Goal: Transaction & Acquisition: Purchase product/service

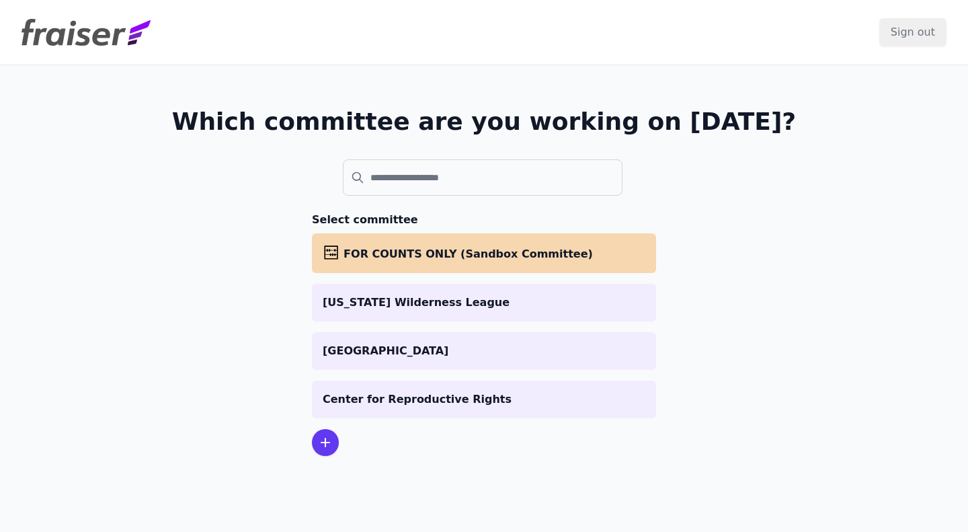
click at [464, 401] on p "Center for Reproductive Rights" at bounding box center [484, 399] width 323 height 16
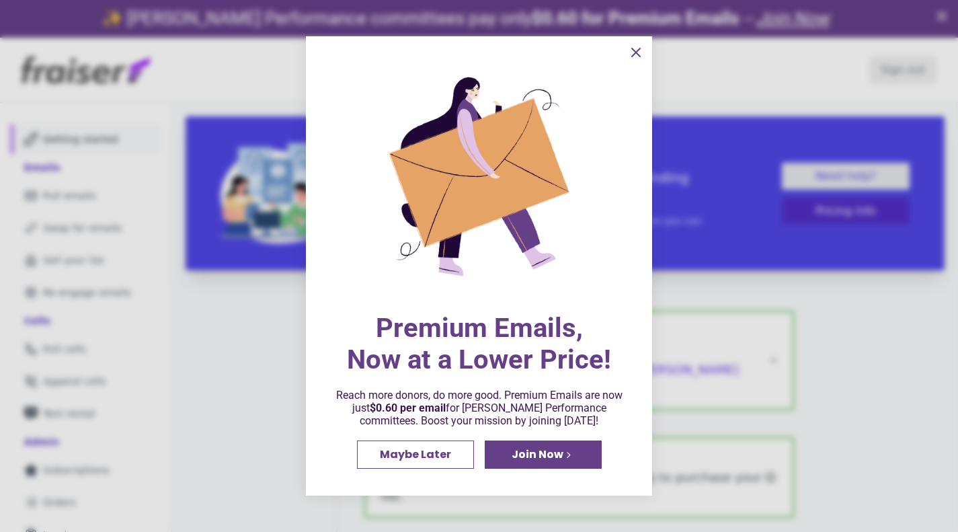
drag, startPoint x: 479, startPoint y: 384, endPoint x: 611, endPoint y: 407, distance: 134.4
click at [611, 407] on div "Premium Emails, Now at a Lower Price! Reach more donors, do more good. Premium …" at bounding box center [479, 265] width 292 height 405
click at [546, 454] on span "Join Now" at bounding box center [538, 454] width 52 height 11
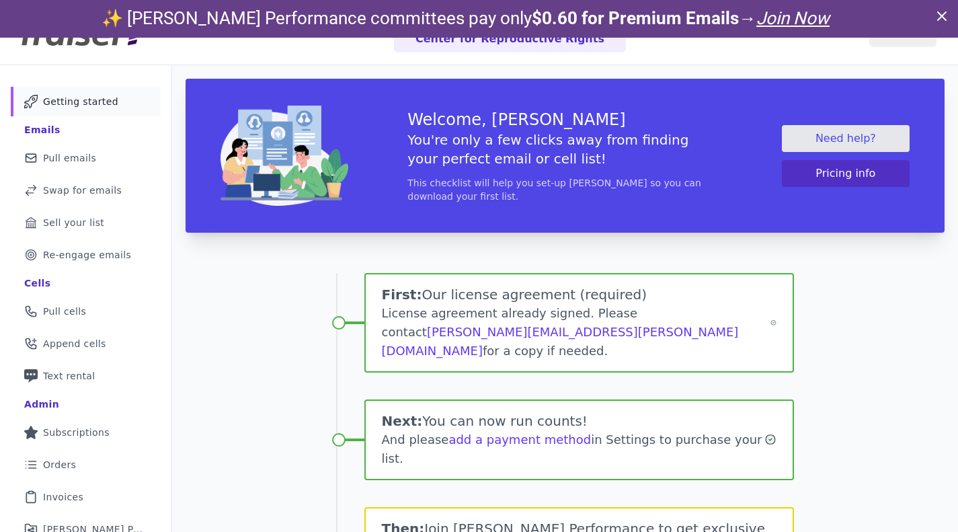
click at [104, 148] on link "Mail Icon Outline of a mail envelope Pull emails" at bounding box center [86, 158] width 150 height 30
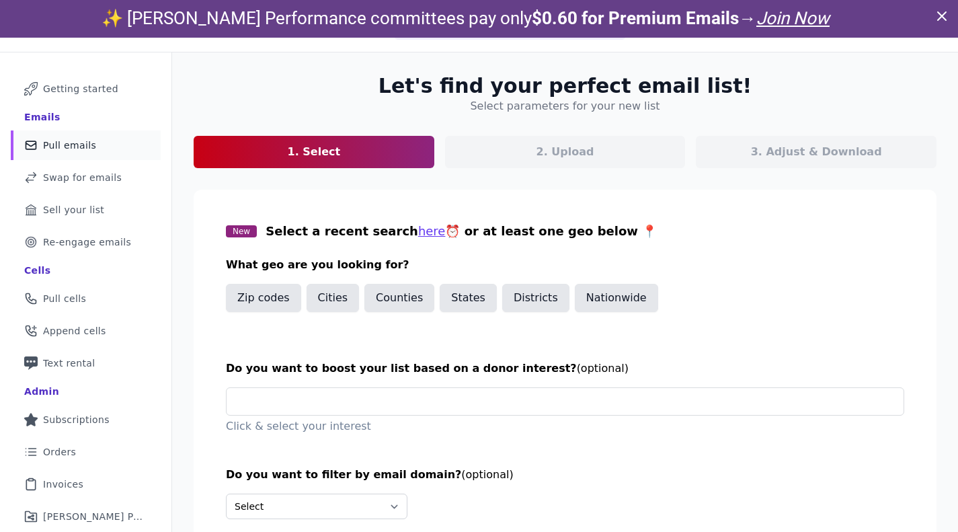
scroll to position [91, 0]
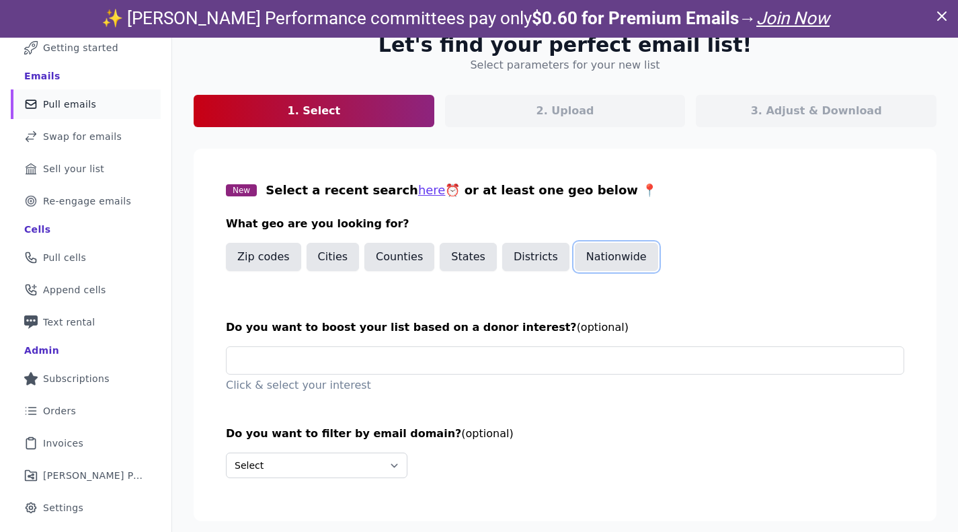
click at [628, 251] on button "Nationwide" at bounding box center [616, 257] width 83 height 28
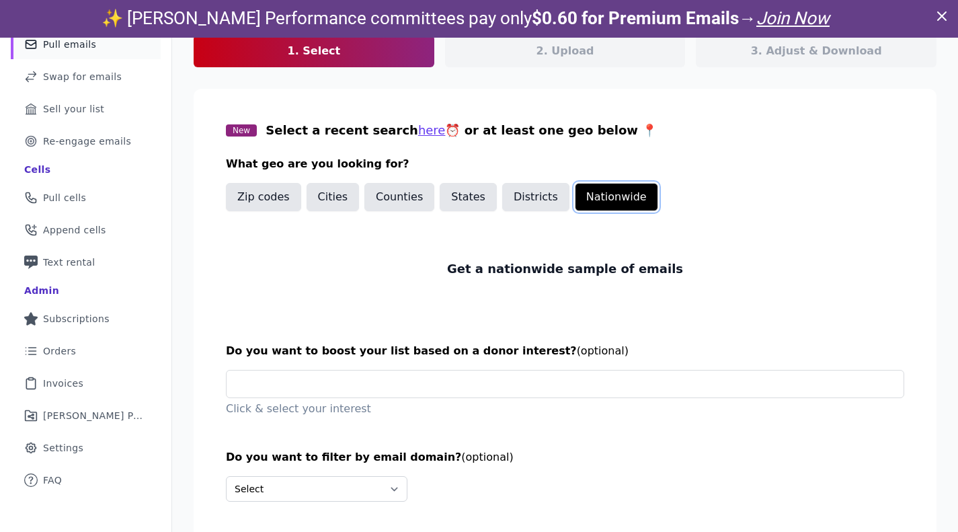
scroll to position [175, 0]
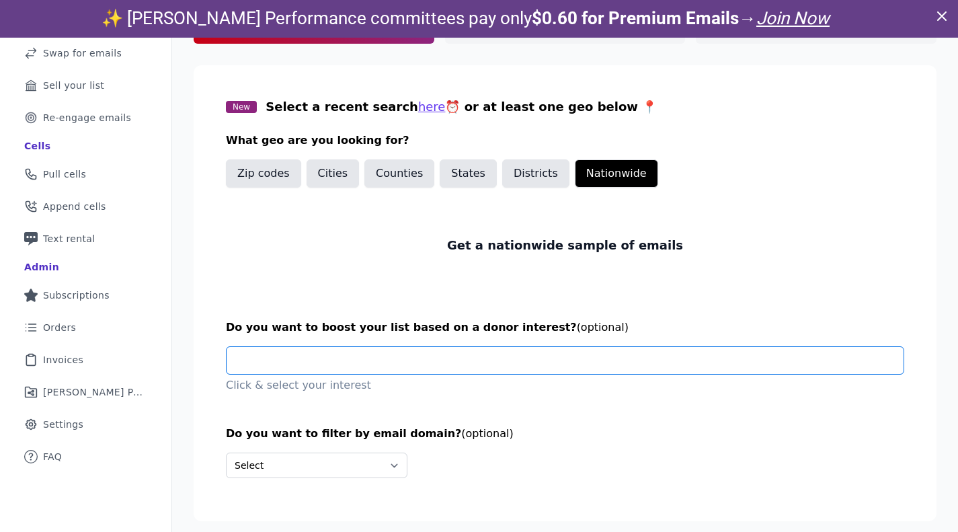
click at [502, 370] on input "text" at bounding box center [570, 360] width 666 height 27
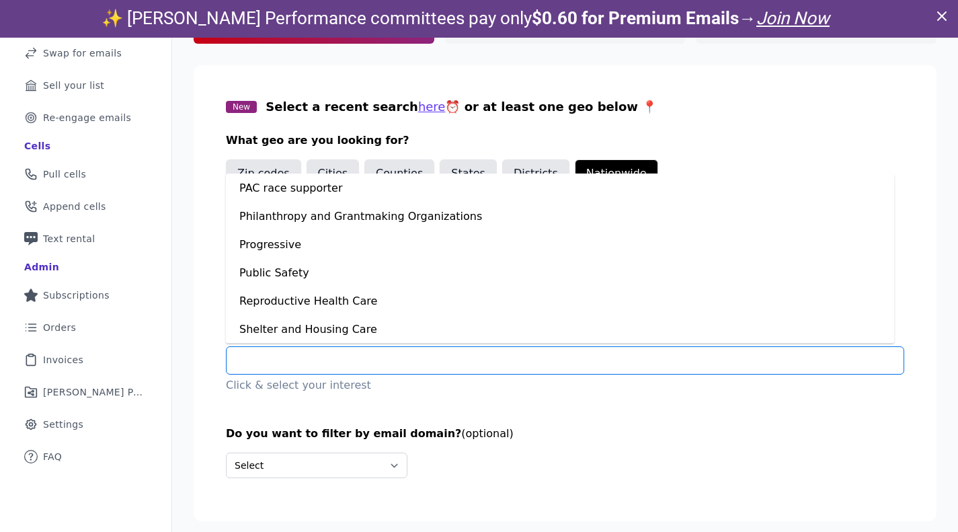
scroll to position [807, 0]
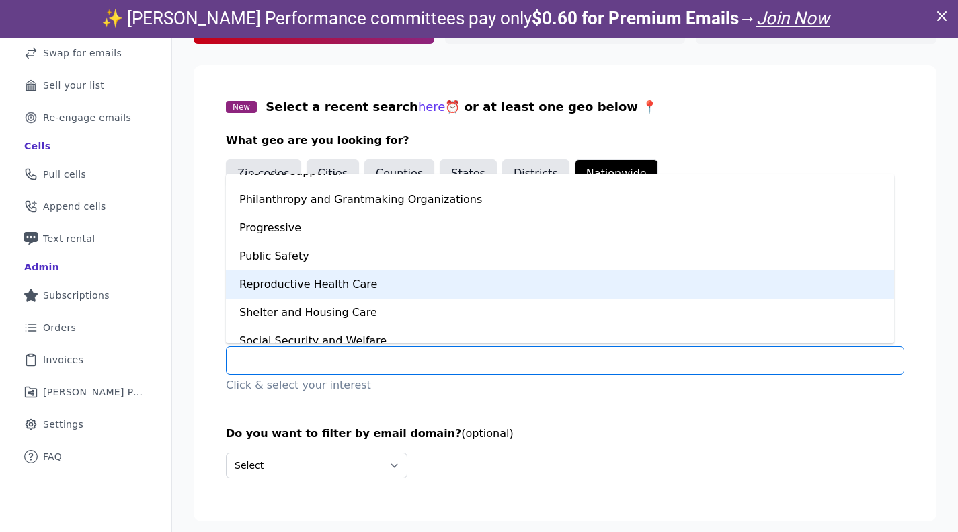
click at [383, 285] on div "Reproductive Health Care" at bounding box center [560, 284] width 668 height 28
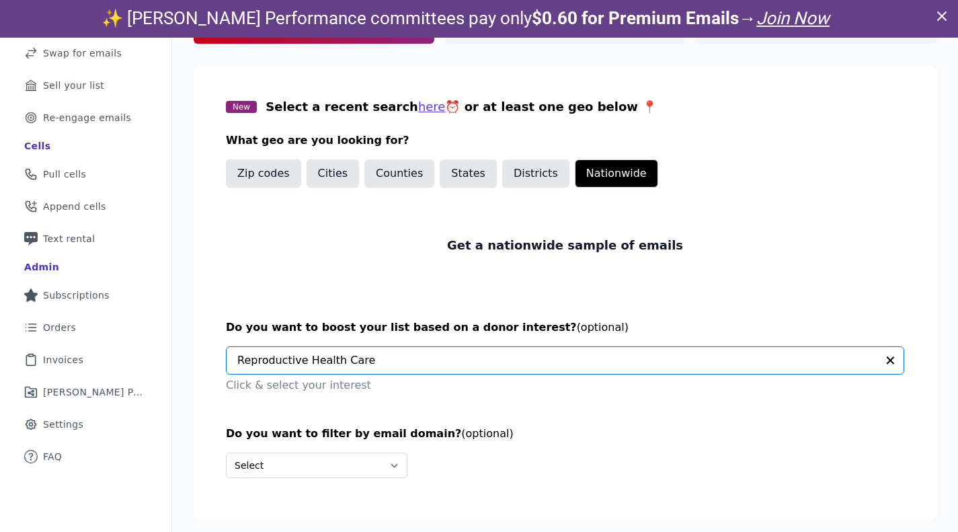
click at [450, 406] on section "New Select a recent search here ⏰ or at least one geo below 📍 What geo are you …" at bounding box center [565, 293] width 743 height 456
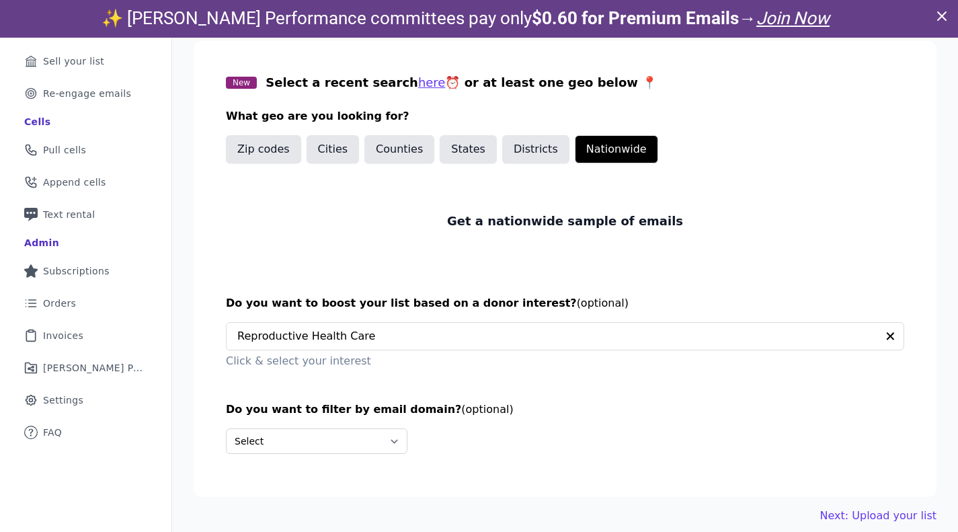
scroll to position [38, 0]
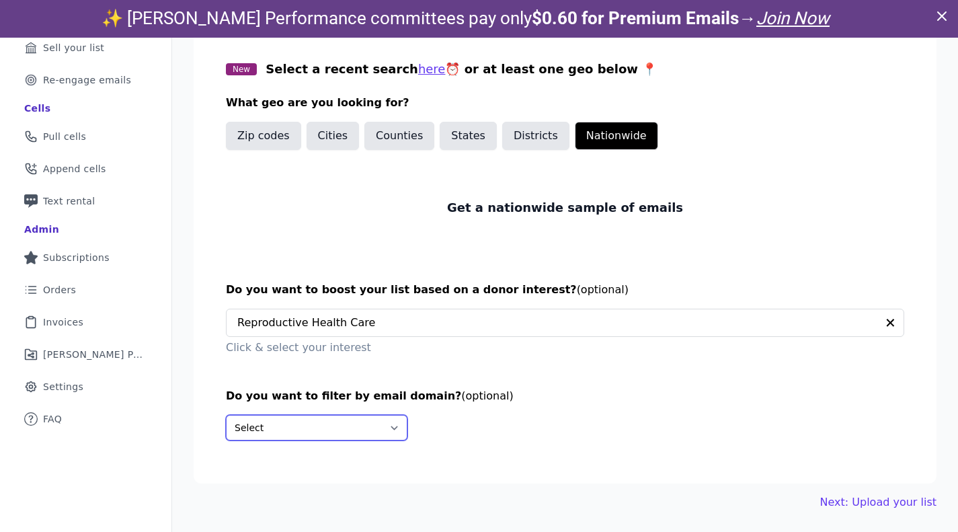
click at [340, 427] on select "Select Include only these domains Include none of these domains" at bounding box center [317, 428] width 182 height 26
select select "Exclude"
click at [226, 415] on select "Select Include only these domains Include none of these domains" at bounding box center [317, 428] width 182 height 26
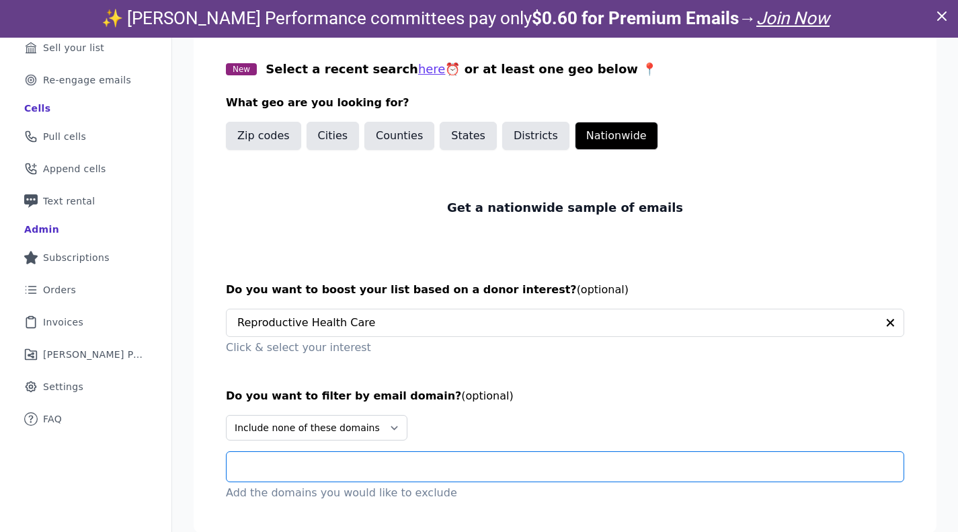
click at [334, 465] on input "text" at bounding box center [570, 466] width 666 height 16
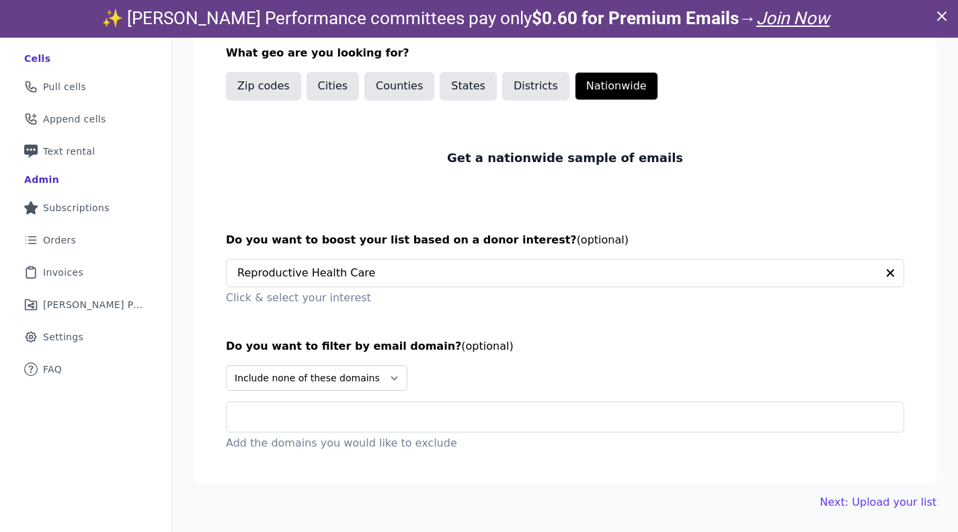
click at [465, 418] on input "text" at bounding box center [570, 417] width 666 height 16
click at [493, 473] on section "New Select a recent search here ⏰ or at least one geo below 📍 What geo are you …" at bounding box center [565, 231] width 743 height 506
click at [426, 440] on p "Add the domains you would like to exclude" at bounding box center [565, 443] width 678 height 16
click at [871, 502] on link "Next: Upload your list" at bounding box center [878, 502] width 116 height 16
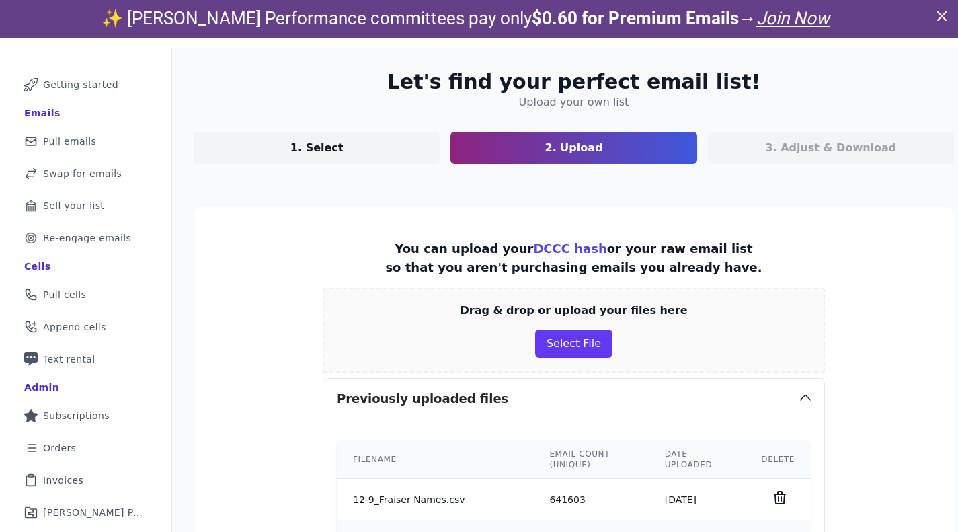
scroll to position [67, 0]
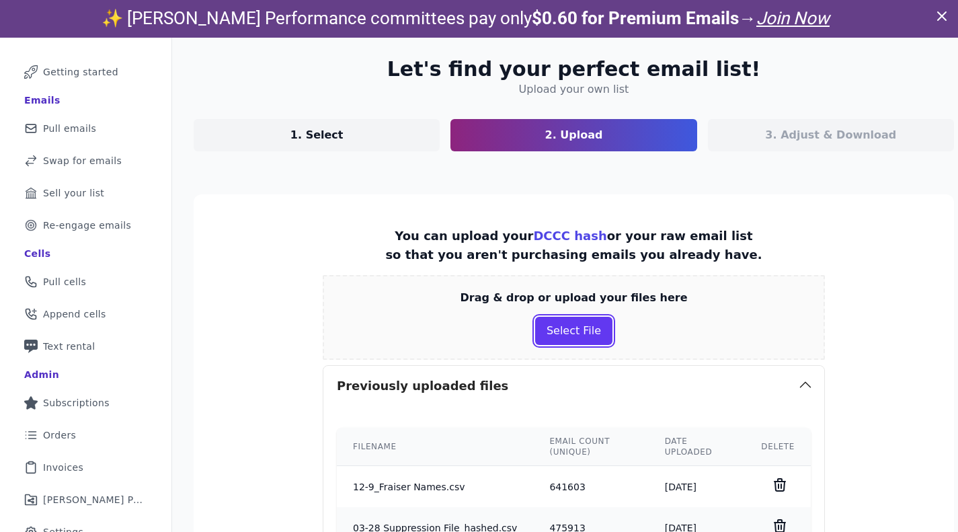
click at [551, 321] on button "Select File" at bounding box center [573, 331] width 77 height 28
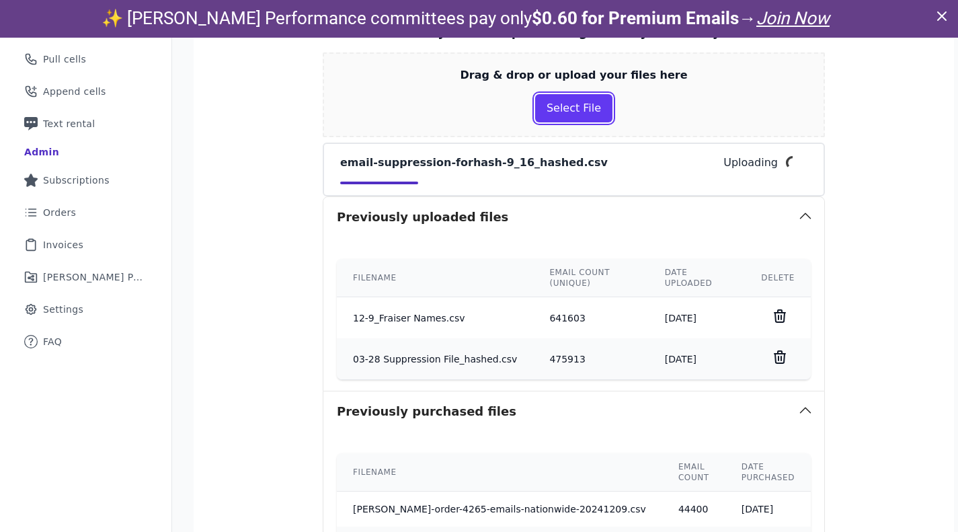
scroll to position [336, 0]
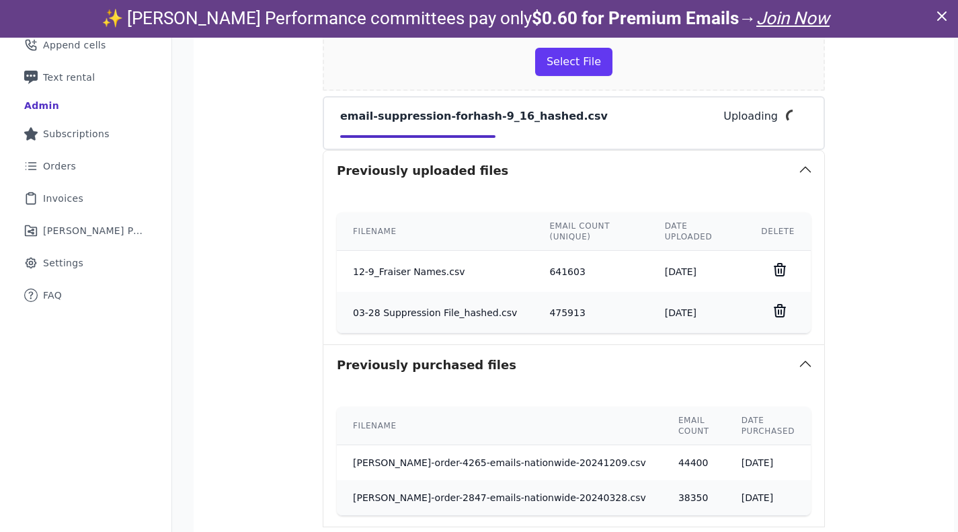
click at [774, 268] on icon at bounding box center [779, 270] width 11 height 12
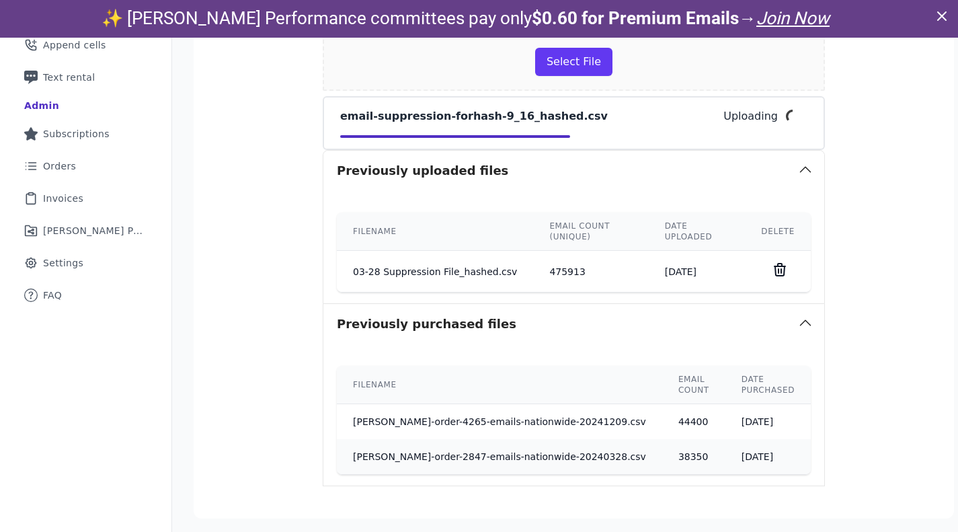
click at [774, 266] on icon at bounding box center [779, 270] width 11 height 12
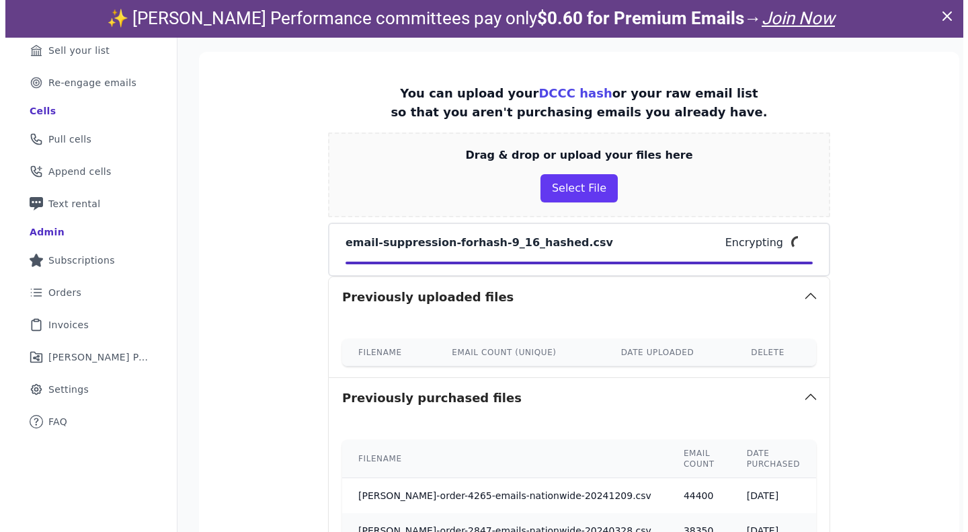
scroll to position [134, 0]
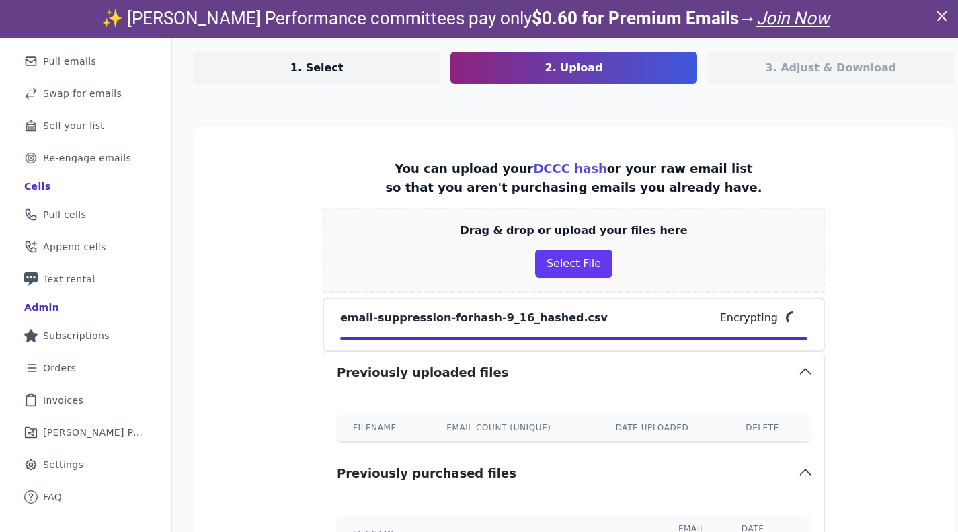
click at [946, 9] on icon at bounding box center [942, 16] width 16 height 16
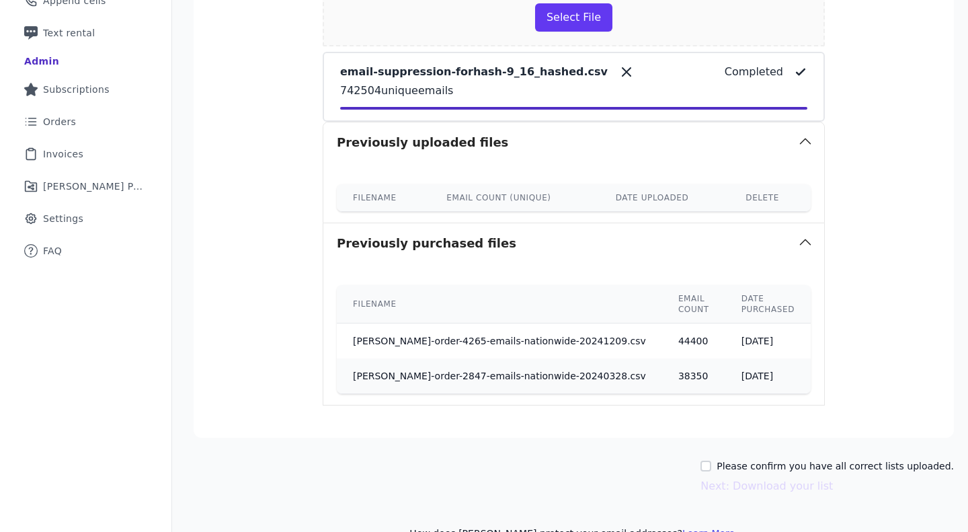
scroll to position [372, 0]
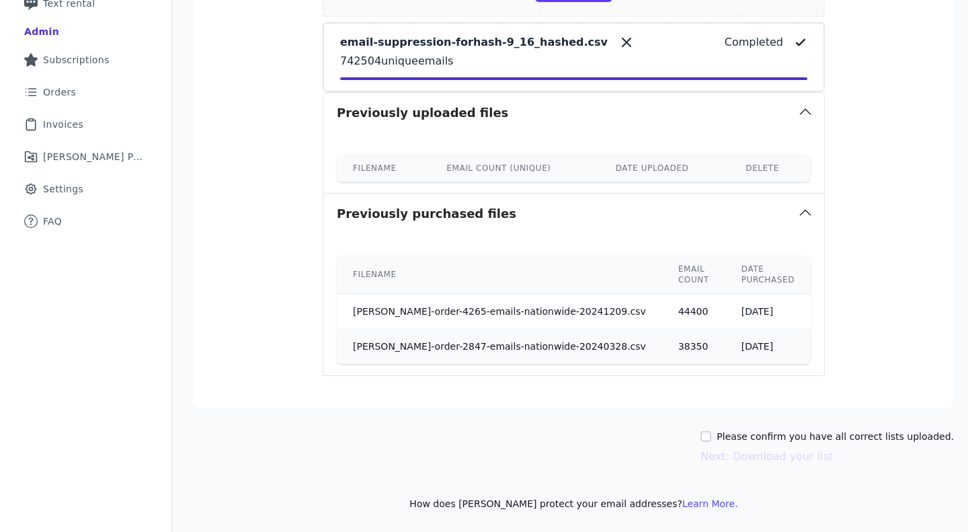
click at [700, 430] on div "Please confirm you have all correct lists uploaded." at bounding box center [826, 436] width 253 height 13
click at [704, 437] on input "Please confirm you have all correct lists uploaded." at bounding box center [705, 436] width 11 height 11
checkbox input "true"
click at [739, 456] on button "Next: Download your list" at bounding box center [766, 456] width 132 height 16
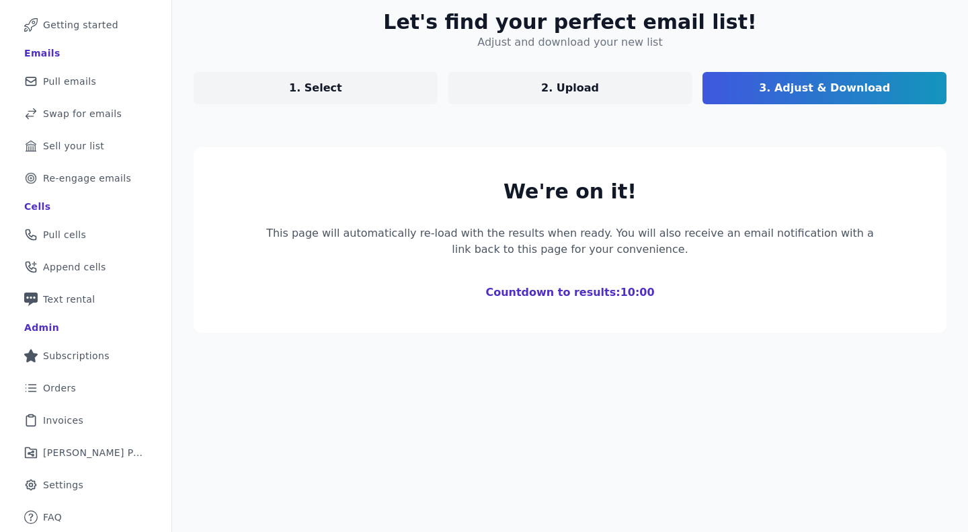
scroll to position [77, 0]
drag, startPoint x: 553, startPoint y: 253, endPoint x: 620, endPoint y: 116, distance: 152.7
click at [553, 253] on p "This page will automatically re-load with the results when ready. You will also…" at bounding box center [570, 241] width 624 height 32
drag, startPoint x: 620, startPoint y: 112, endPoint x: 614, endPoint y: 88, distance: 24.5
click at [619, 101] on div "Let's find your perfect email list! Adjust and download your new list 1. Select…" at bounding box center [570, 172] width 796 height 366
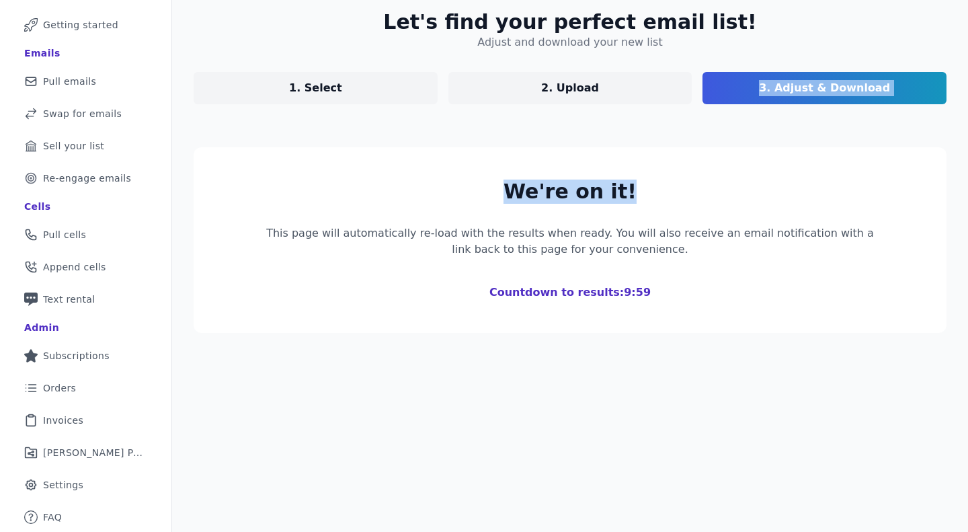
click at [604, 80] on link "2. Upload" at bounding box center [570, 88] width 244 height 32
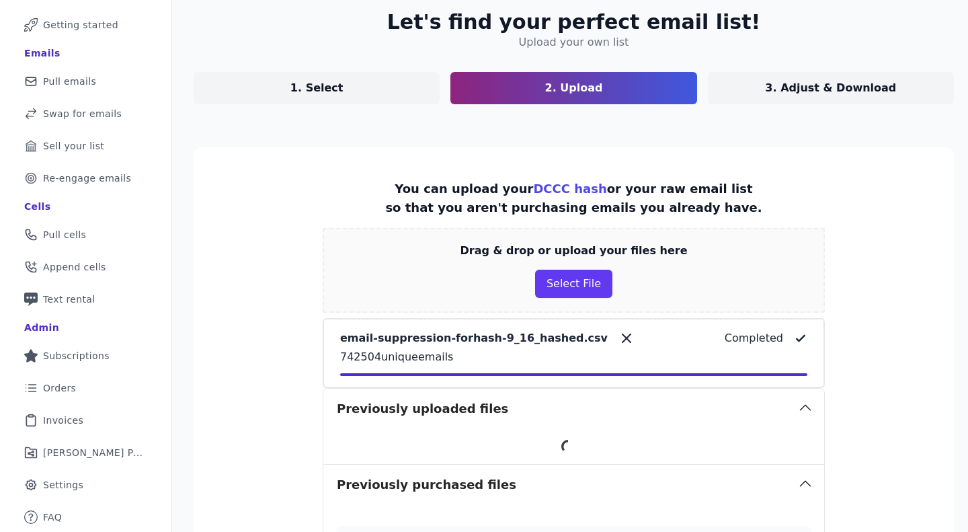
click at [385, 96] on link "1. Select" at bounding box center [317, 88] width 246 height 32
select select "Exclude"
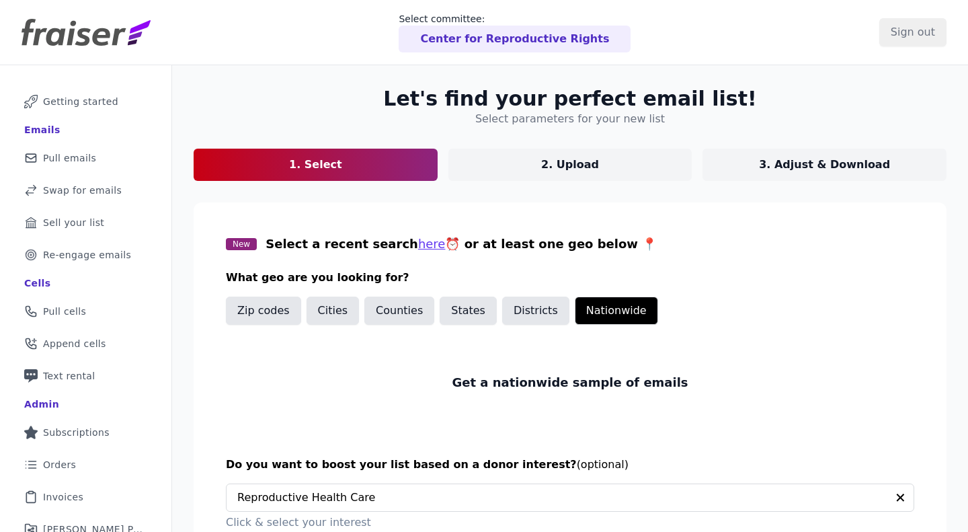
click at [571, 163] on p "2. Upload" at bounding box center [570, 165] width 58 height 16
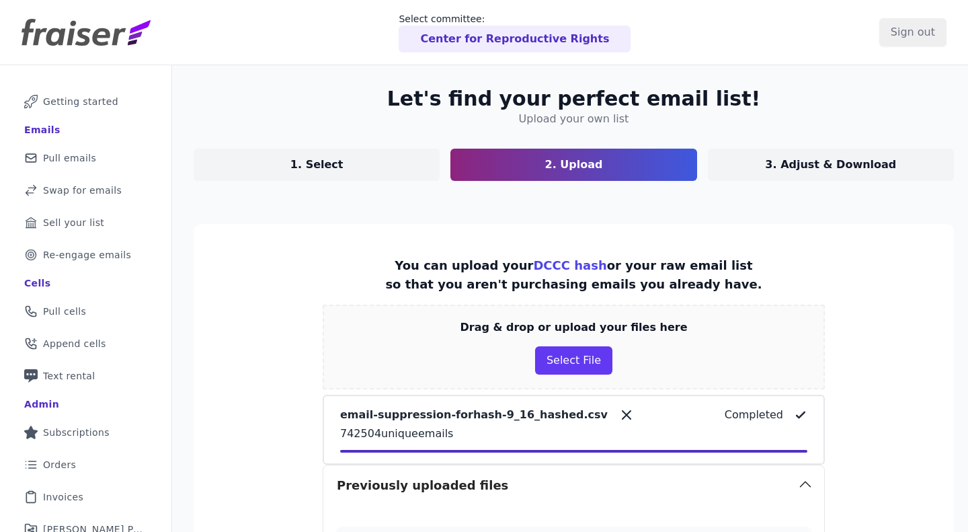
click at [812, 165] on p "3. Adjust & Download" at bounding box center [830, 165] width 131 height 16
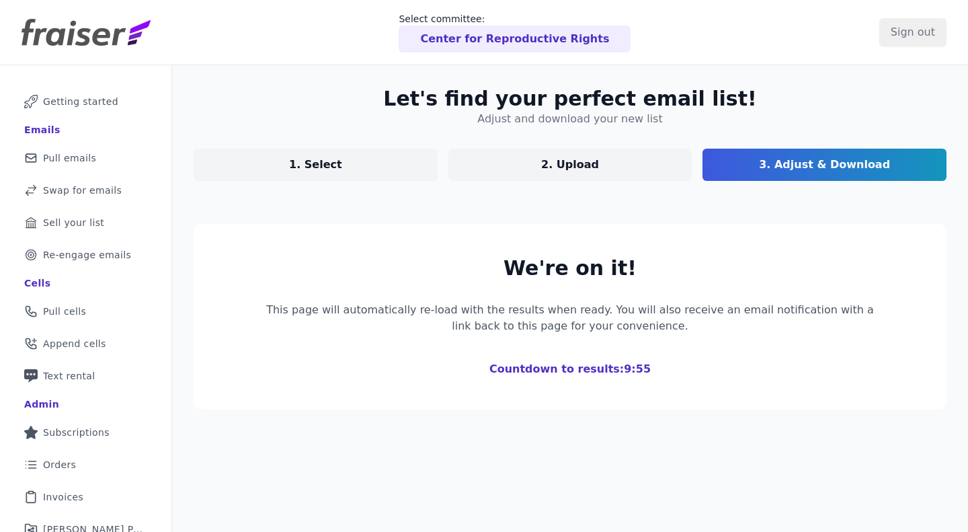
click at [311, 165] on p "1. Select" at bounding box center [315, 165] width 53 height 16
select select "Exclude"
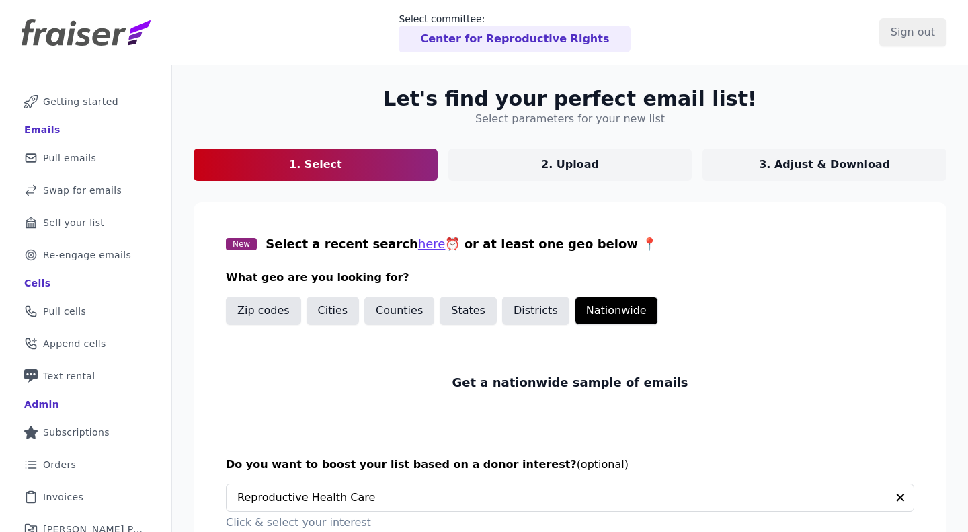
click at [788, 165] on p "3. Adjust & Download" at bounding box center [824, 165] width 131 height 16
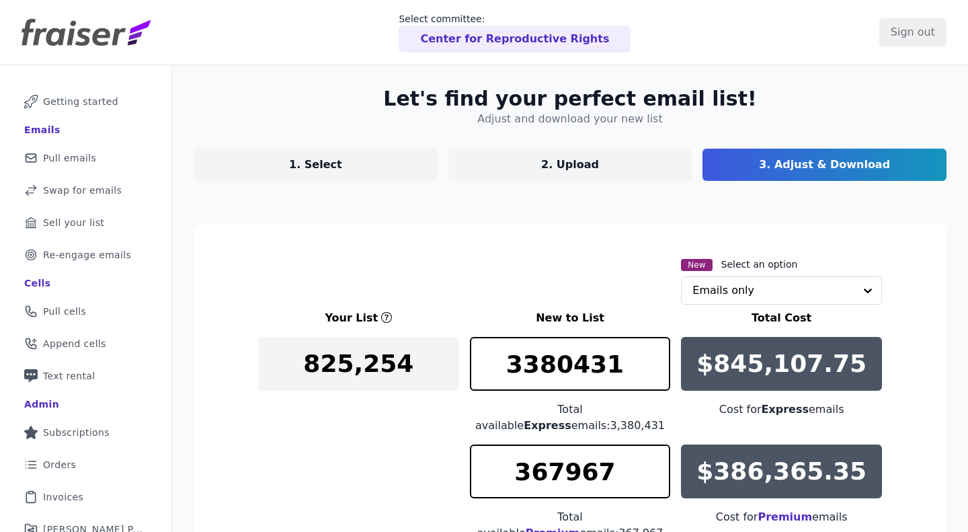
scroll to position [134, 0]
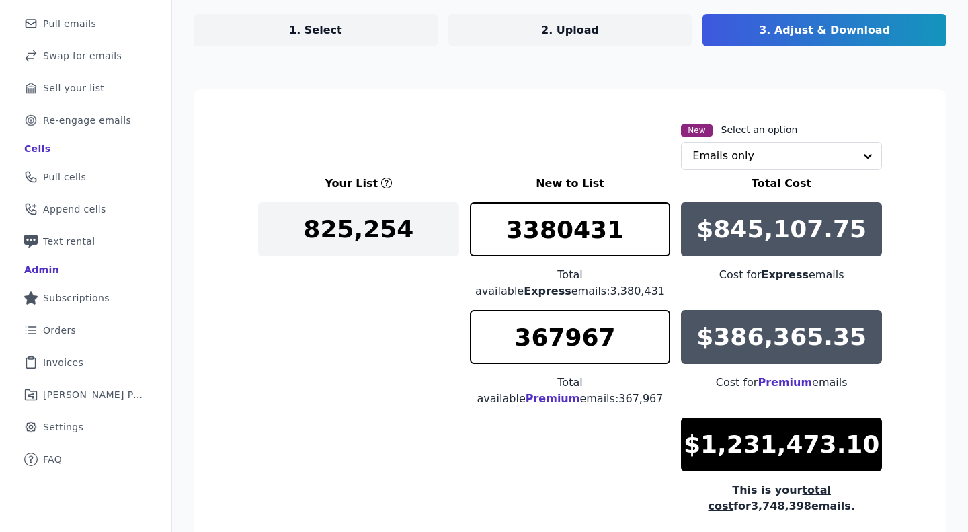
click at [421, 231] on div "825,254" at bounding box center [358, 229] width 201 height 54
click at [541, 224] on input "3380431" at bounding box center [570, 229] width 201 height 54
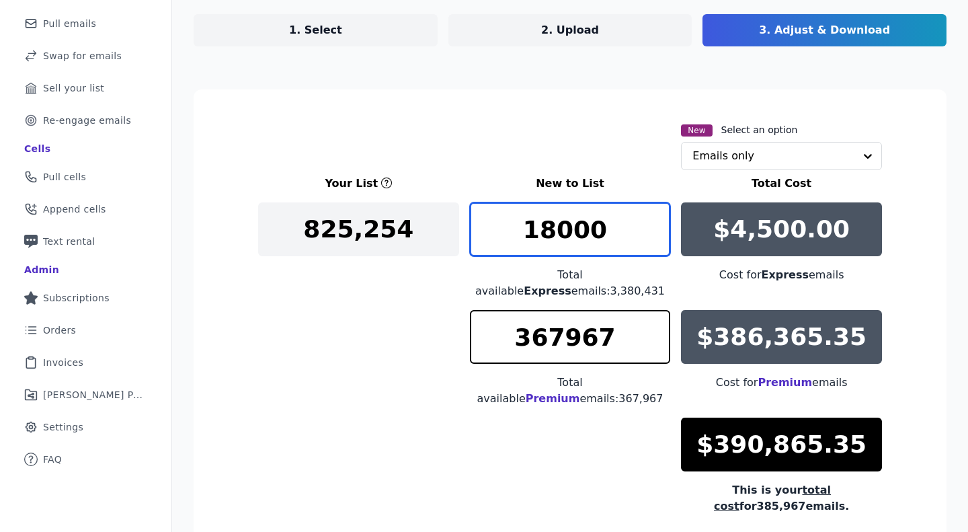
type input "18000"
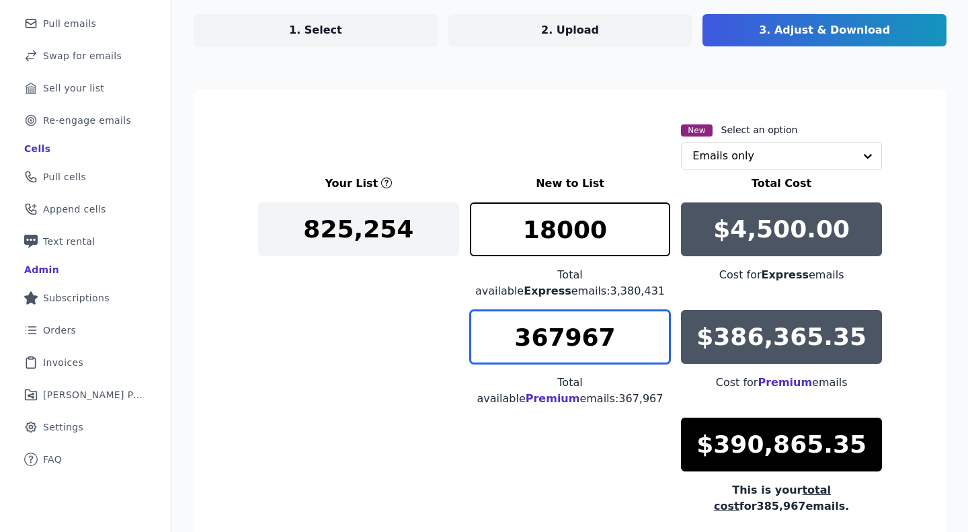
click at [579, 335] on input "367967" at bounding box center [570, 337] width 201 height 54
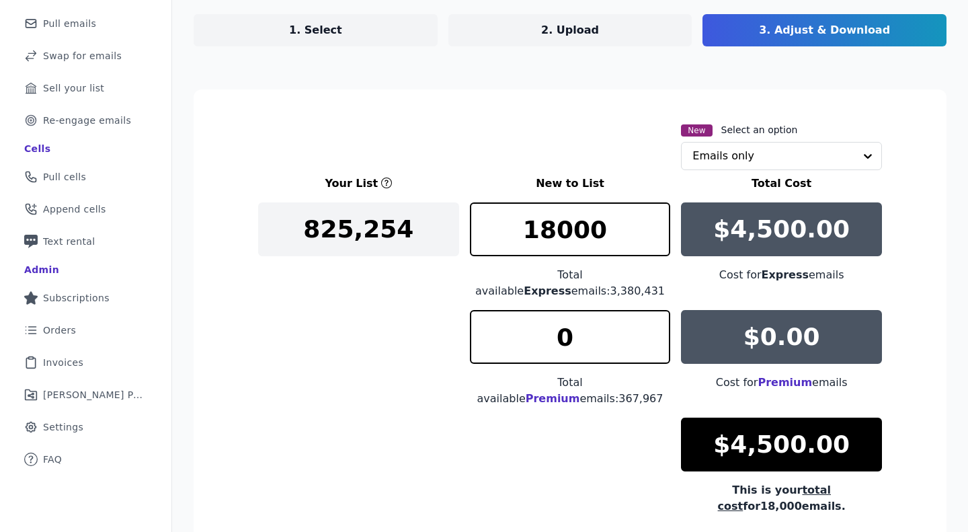
click at [339, 416] on div "Your List New to List Total Cost 825,254 18000 Total available Express emails: …" at bounding box center [570, 344] width 624 height 339
click at [547, 231] on input "18000" at bounding box center [570, 229] width 201 height 54
click at [571, 319] on input "0" at bounding box center [570, 337] width 201 height 54
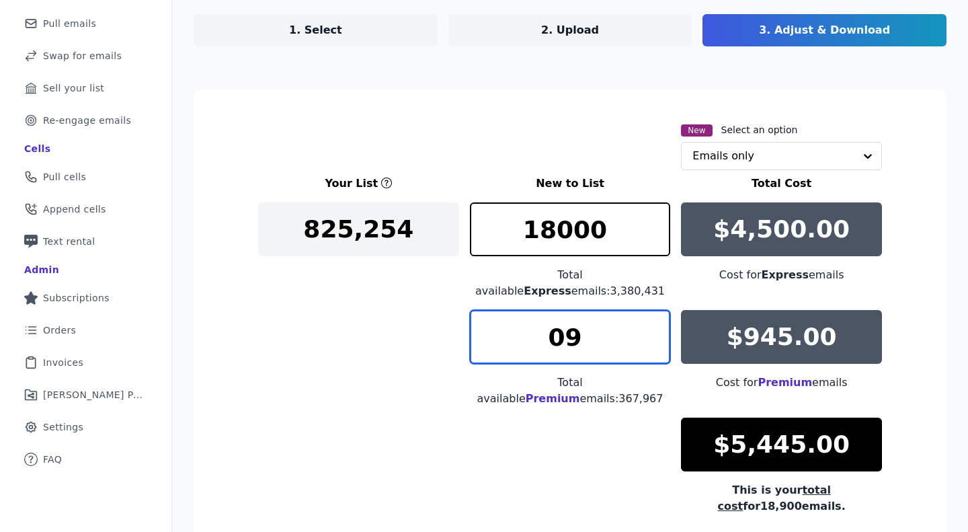
type input "0"
type input "9000"
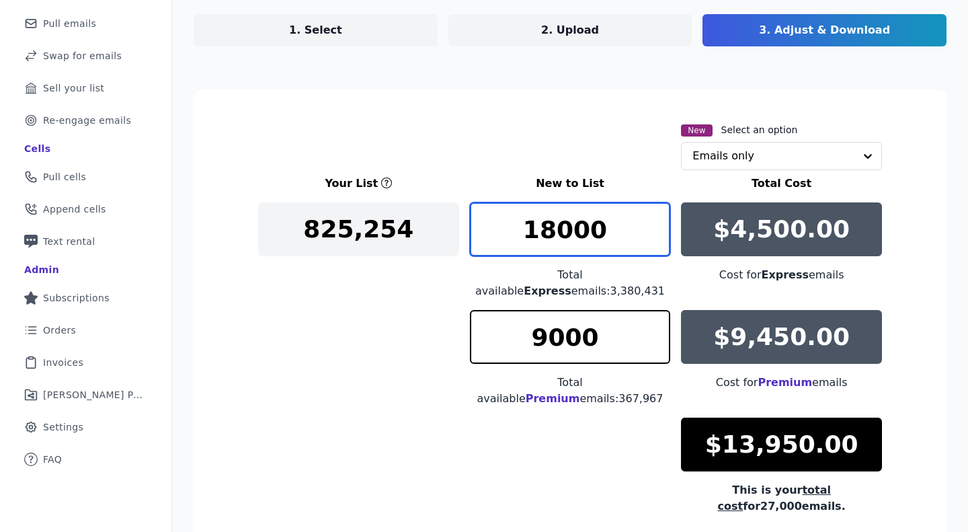
click at [574, 238] on input "18000" at bounding box center [570, 229] width 201 height 54
type input "9000"
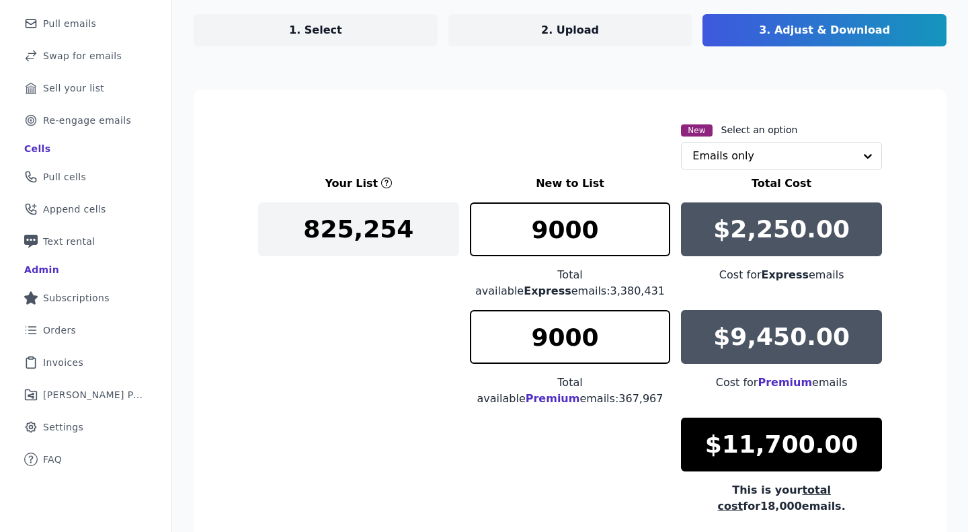
click at [337, 396] on div "Your List New to List Total Cost 825,254 9000 Total available Express emails: 3…" at bounding box center [570, 344] width 624 height 339
click at [573, 331] on input "9000" at bounding box center [570, 337] width 201 height 54
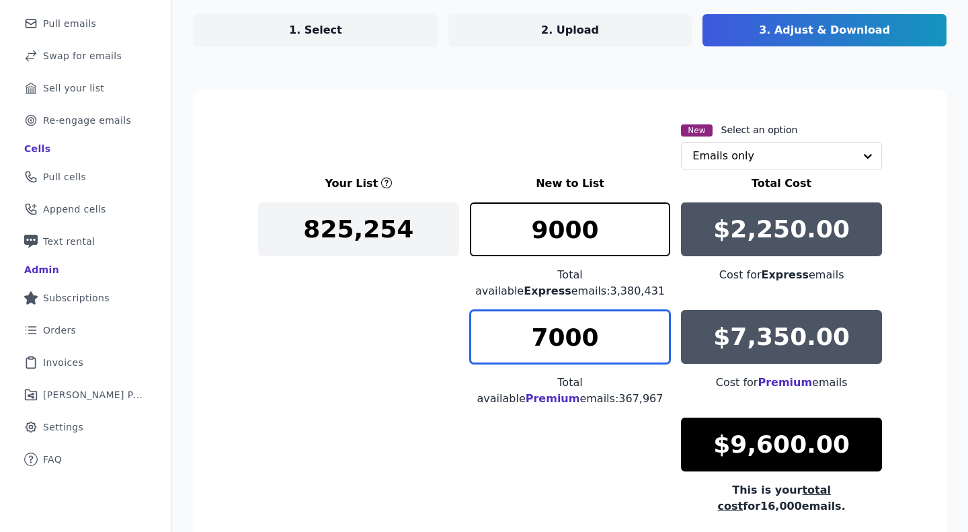
click at [573, 331] on input "7000" at bounding box center [570, 337] width 201 height 54
type input "7000"
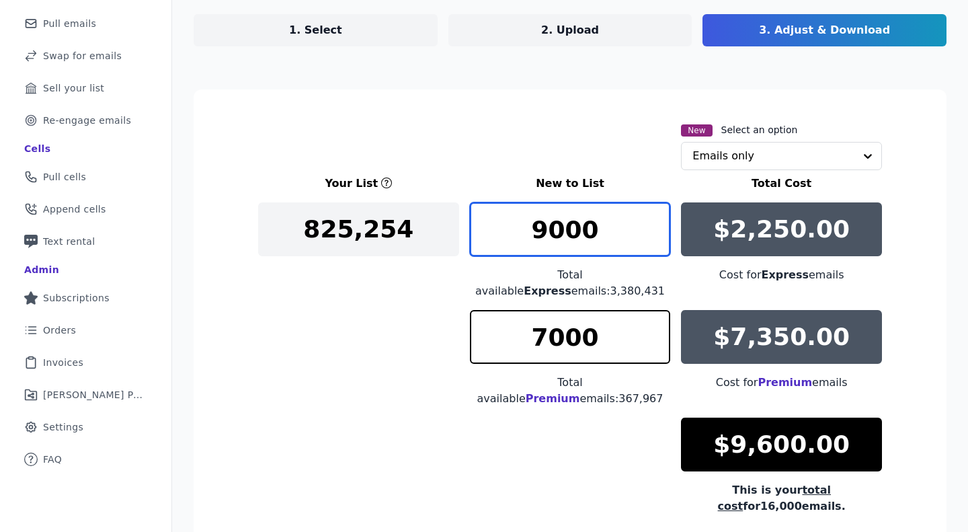
drag, startPoint x: 535, startPoint y: 235, endPoint x: 555, endPoint y: 236, distance: 20.2
click at [555, 236] on input "9000" at bounding box center [570, 229] width 201 height 54
drag, startPoint x: 549, startPoint y: 229, endPoint x: 559, endPoint y: 235, distance: 11.4
click at [559, 235] on input "9500" at bounding box center [570, 229] width 201 height 54
click at [555, 238] on input "9600" at bounding box center [570, 229] width 201 height 54
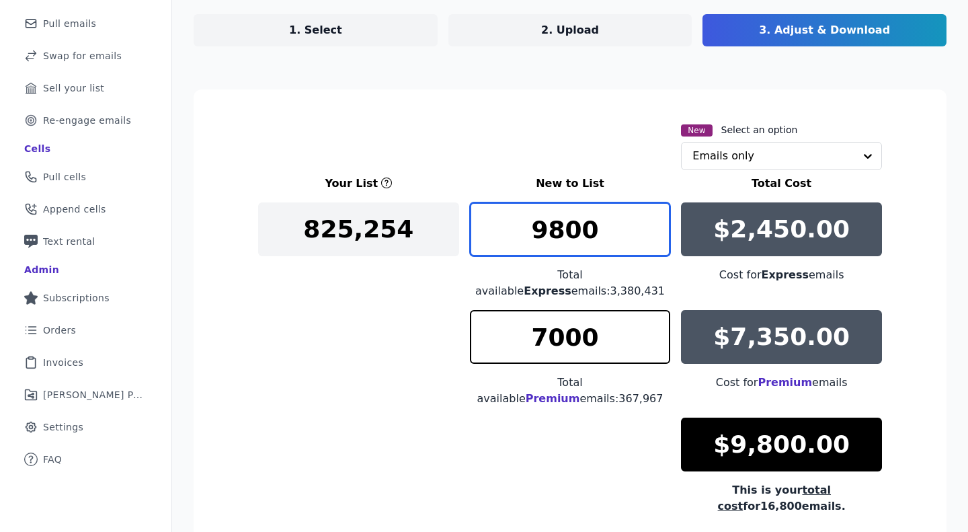
drag, startPoint x: 549, startPoint y: 235, endPoint x: 556, endPoint y: 238, distance: 7.5
click at [556, 238] on input "9800" at bounding box center [570, 229] width 201 height 54
drag, startPoint x: 527, startPoint y: 243, endPoint x: 565, endPoint y: 241, distance: 37.7
click at [565, 241] on input "9800" at bounding box center [570, 229] width 201 height 54
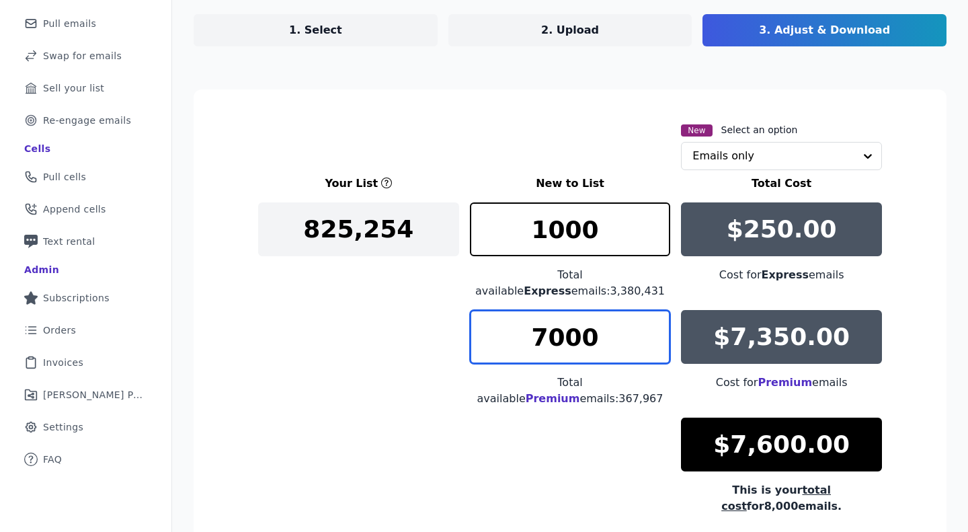
click at [470, 316] on input "7000" at bounding box center [570, 337] width 201 height 54
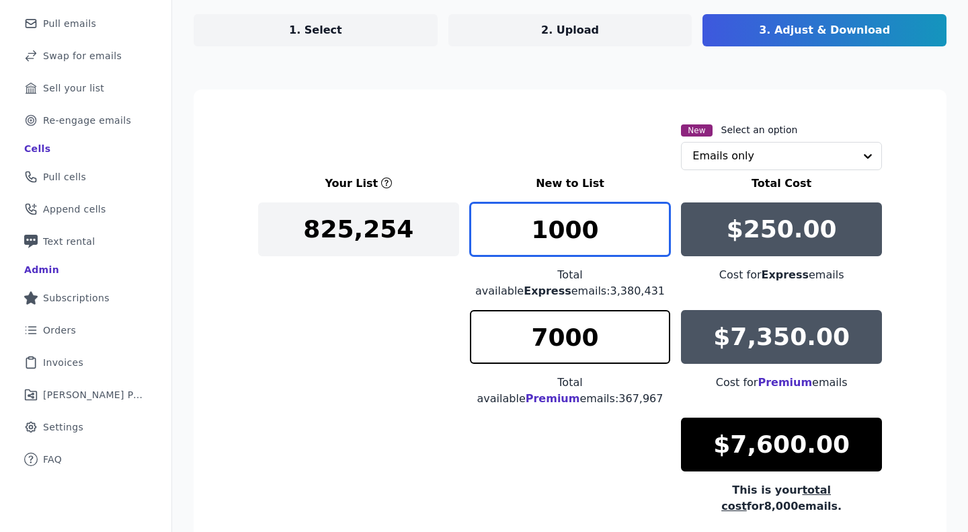
click at [603, 233] on input "1000" at bounding box center [570, 229] width 201 height 54
drag, startPoint x: 562, startPoint y: 222, endPoint x: 554, endPoint y: 221, distance: 8.1
click at [554, 221] on input "10000" at bounding box center [570, 229] width 201 height 54
drag, startPoint x: 554, startPoint y: 226, endPoint x: 563, endPoint y: 229, distance: 9.1
click at [563, 229] on input "10500" at bounding box center [570, 229] width 201 height 54
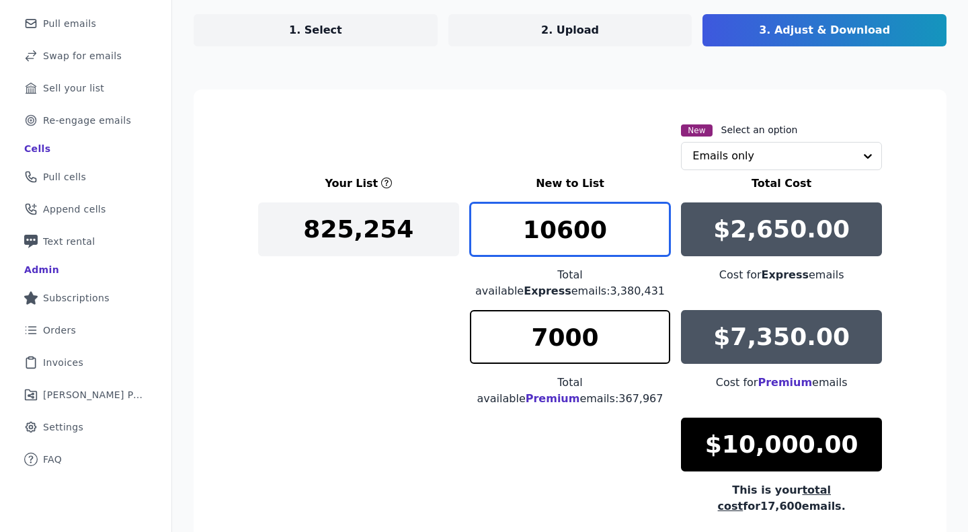
type input "10600"
click at [352, 351] on div "Your List New to List Total Cost 825,254 10600 Total available Express emails: …" at bounding box center [570, 344] width 624 height 339
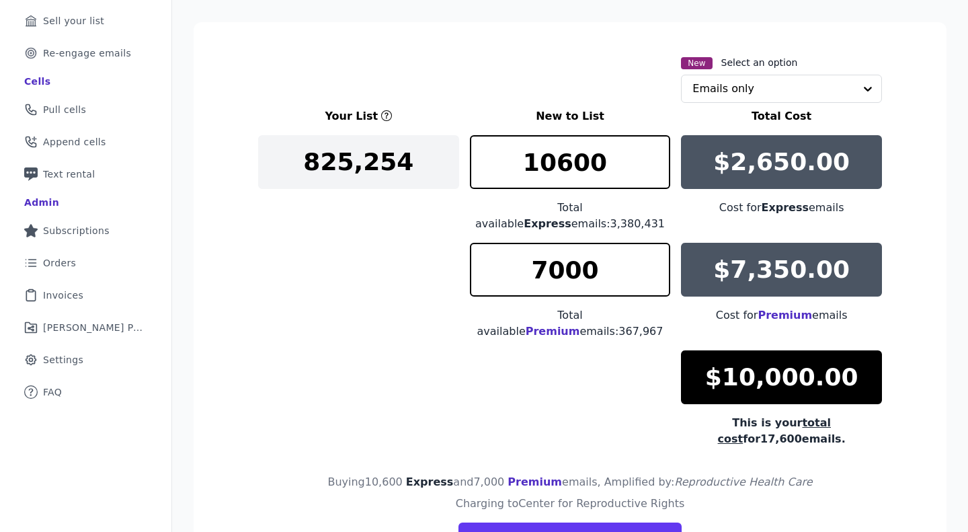
scroll to position [269, 0]
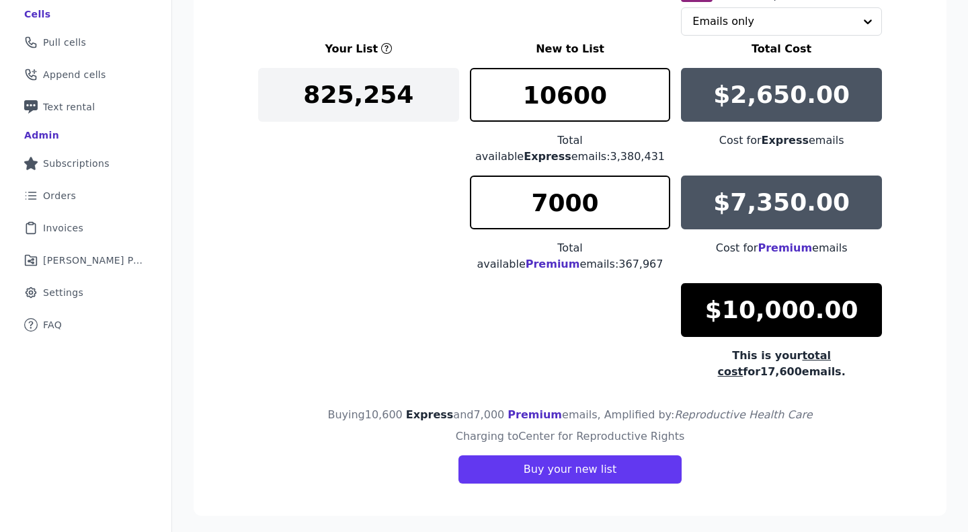
click at [542, 300] on div "Your List New to List Total Cost 825,254 10600 Total available Express emails: …" at bounding box center [570, 210] width 624 height 339
click at [901, 258] on section "New Select an option Emails only Your List New to List Total Cost 825,254 10600…" at bounding box center [570, 235] width 753 height 561
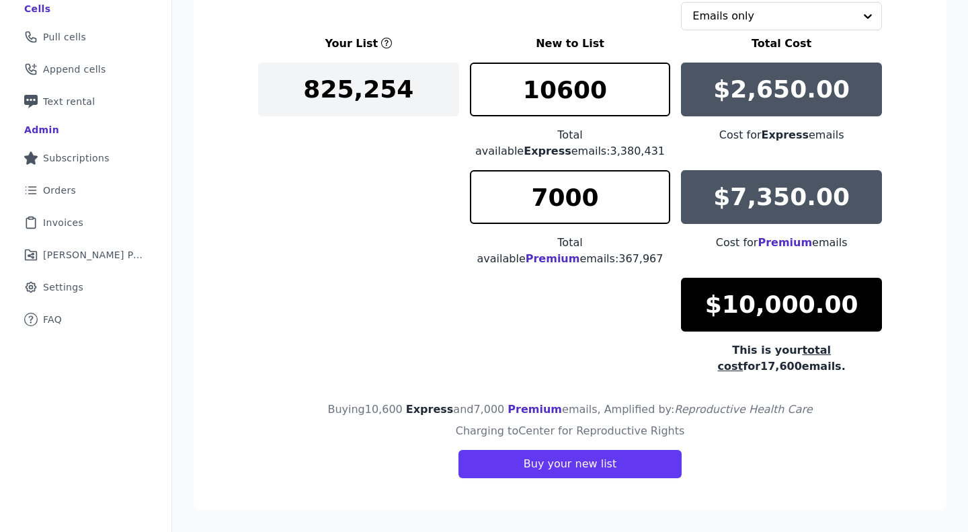
click at [848, 370] on div "This is your total cost for 17,600 emails." at bounding box center [781, 358] width 201 height 32
click at [555, 467] on button "Buy your new list" at bounding box center [569, 464] width 223 height 28
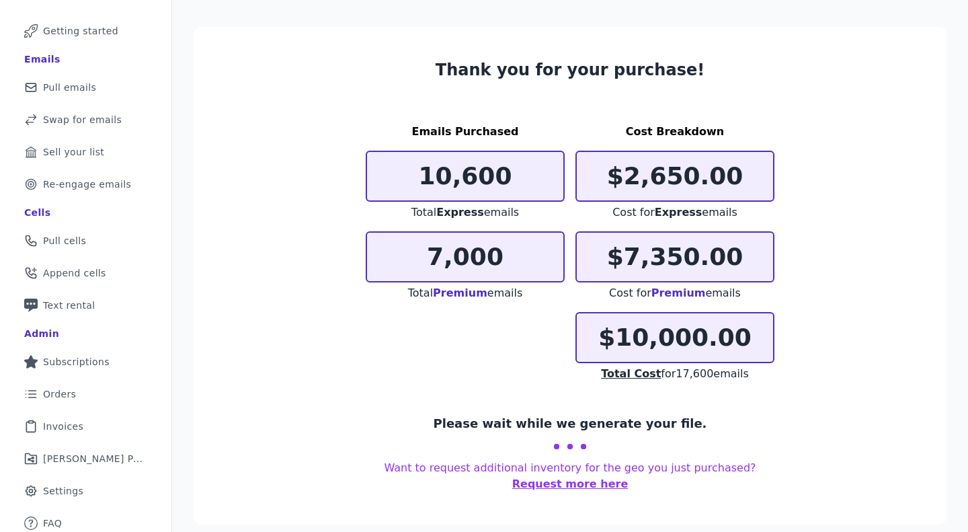
scroll to position [85, 0]
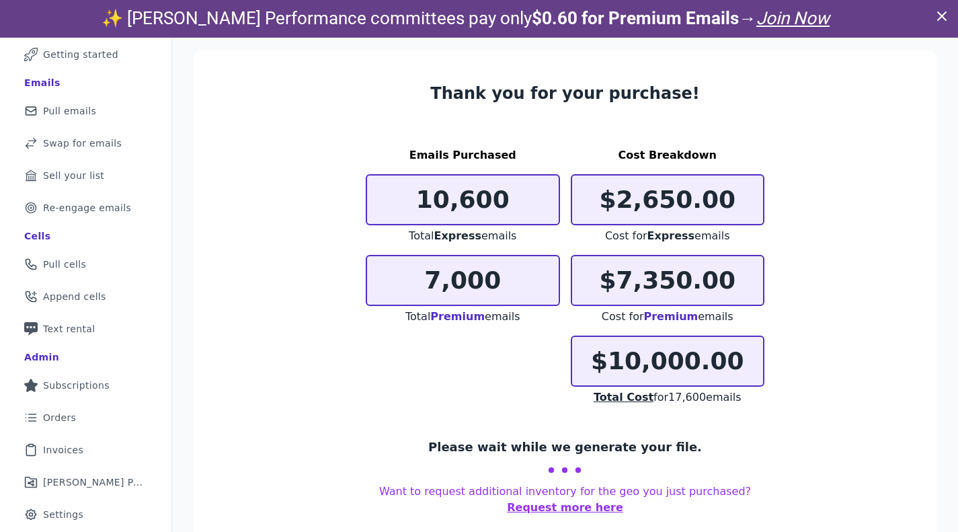
click at [938, 11] on icon at bounding box center [942, 16] width 16 height 16
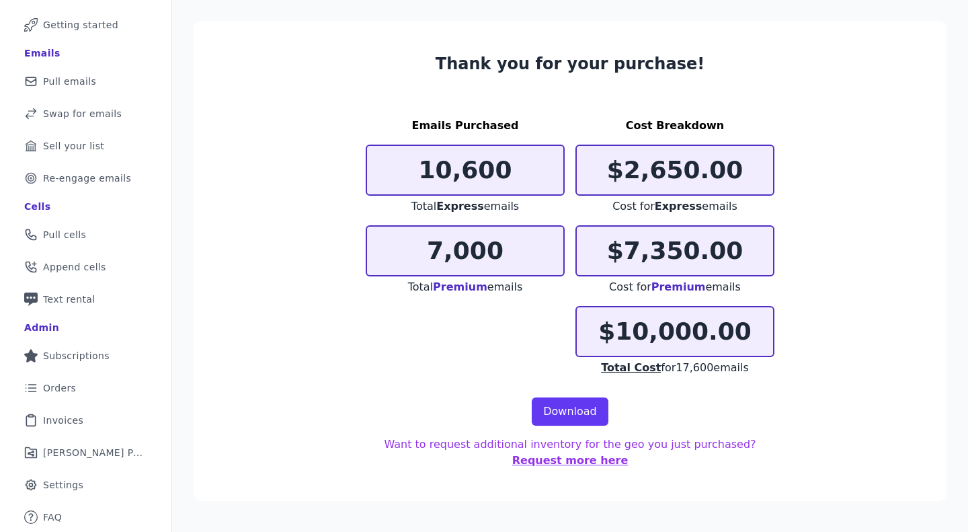
scroll to position [77, 0]
click at [577, 409] on link "Download" at bounding box center [570, 411] width 77 height 28
